Goal: Task Accomplishment & Management: Manage account settings

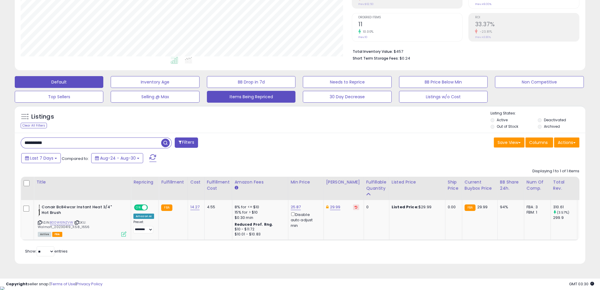
scroll to position [121, 331]
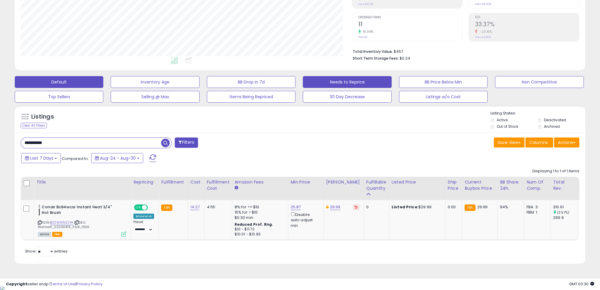
click at [364, 77] on button "Needs to Reprice" at bounding box center [347, 82] width 89 height 12
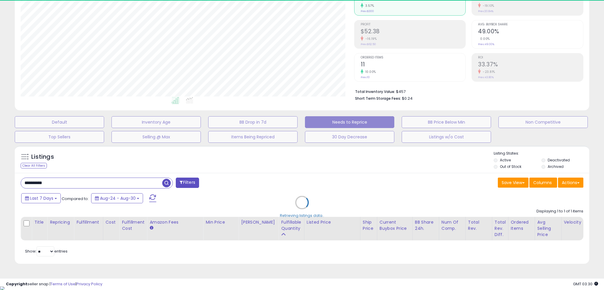
select select "**"
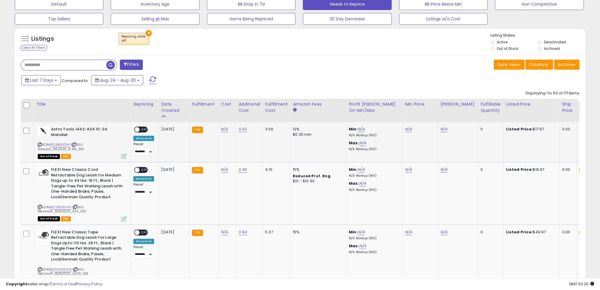
scroll to position [121, 331]
click at [137, 128] on span at bounding box center [137, 129] width 5 height 5
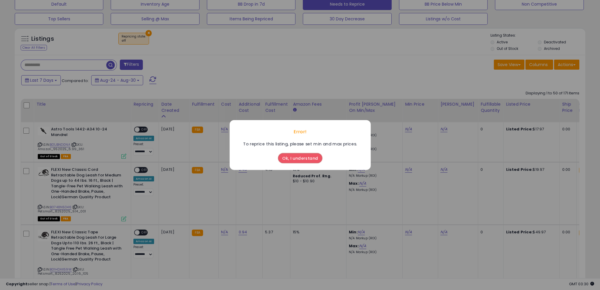
click at [307, 158] on button "Ok, I understand" at bounding box center [300, 158] width 44 height 10
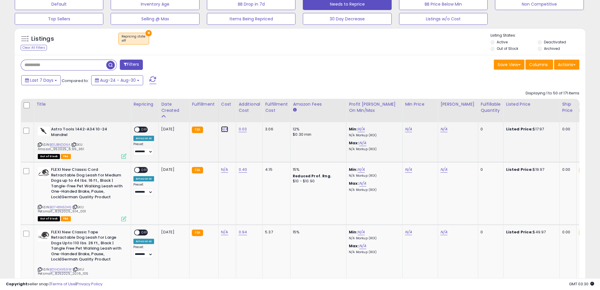
click at [222, 128] on link "N/A" at bounding box center [224, 129] width 7 height 6
type input "****"
click at [244, 113] on button "submit" at bounding box center [239, 114] width 10 height 9
click at [223, 167] on link "N/A" at bounding box center [224, 170] width 7 height 6
type input "****"
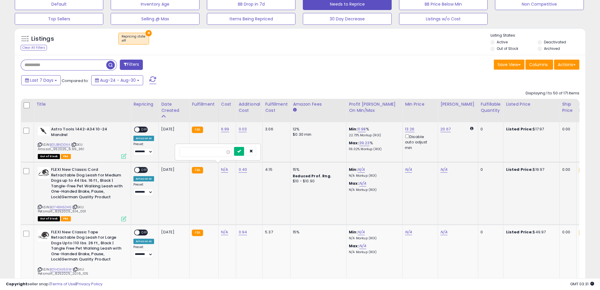
click at [241, 152] on icon "submit" at bounding box center [239, 151] width 4 height 4
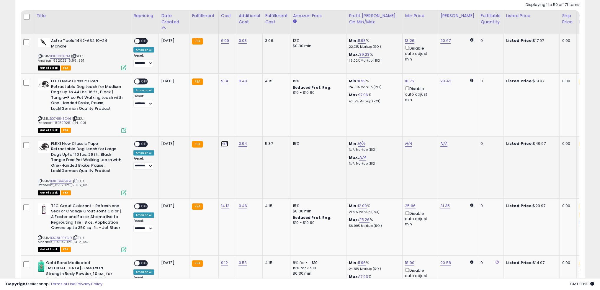
click at [225, 141] on link "N/A" at bounding box center [224, 144] width 7 height 6
type input "*****"
click at [244, 127] on button "submit" at bounding box center [239, 124] width 10 height 9
click at [136, 204] on span at bounding box center [137, 206] width 5 height 5
click at [141, 141] on span "OFF" at bounding box center [144, 143] width 9 height 5
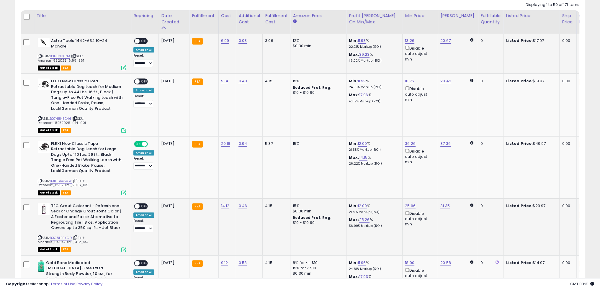
click at [143, 204] on span "OFF" at bounding box center [144, 206] width 9 height 5
click at [140, 79] on span "OFF" at bounding box center [144, 81] width 9 height 5
click at [141, 39] on span "OFF" at bounding box center [144, 41] width 9 height 5
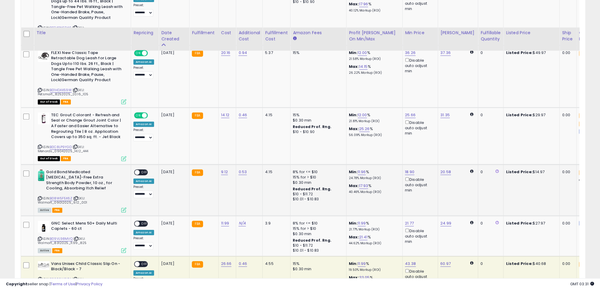
scroll to position [394, 0]
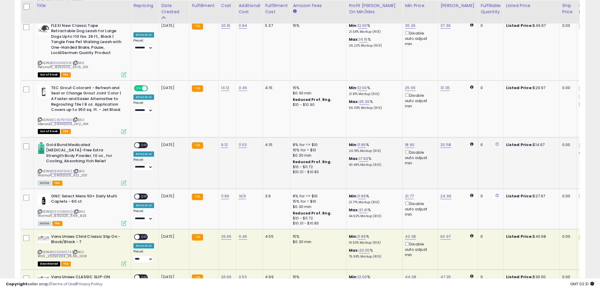
click at [143, 142] on span "OFF" at bounding box center [144, 144] width 9 height 5
click at [141, 194] on span "OFF" at bounding box center [144, 196] width 9 height 5
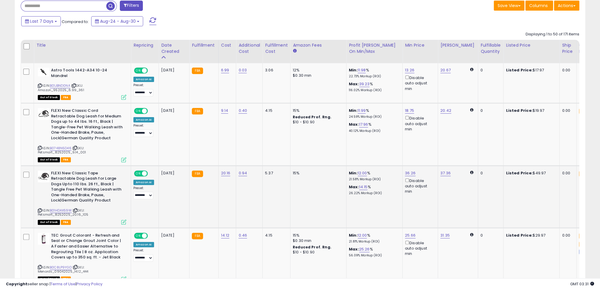
scroll to position [99, 0]
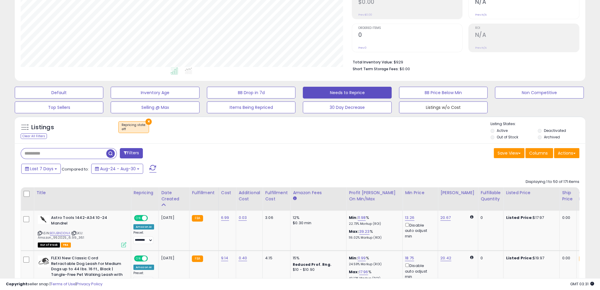
drag, startPoint x: 416, startPoint y: 107, endPoint x: 380, endPoint y: 145, distance: 52.2
click at [416, 107] on button "Listings w/o Cost" at bounding box center [443, 107] width 89 height 12
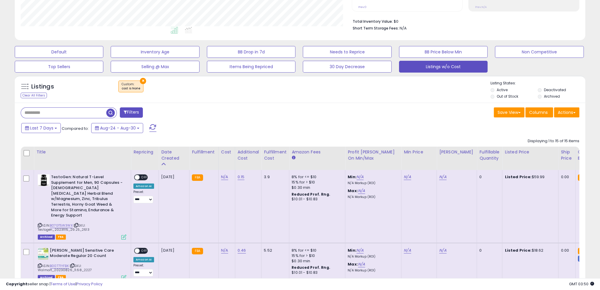
scroll to position [130, 0]
